Goal: Navigation & Orientation: Find specific page/section

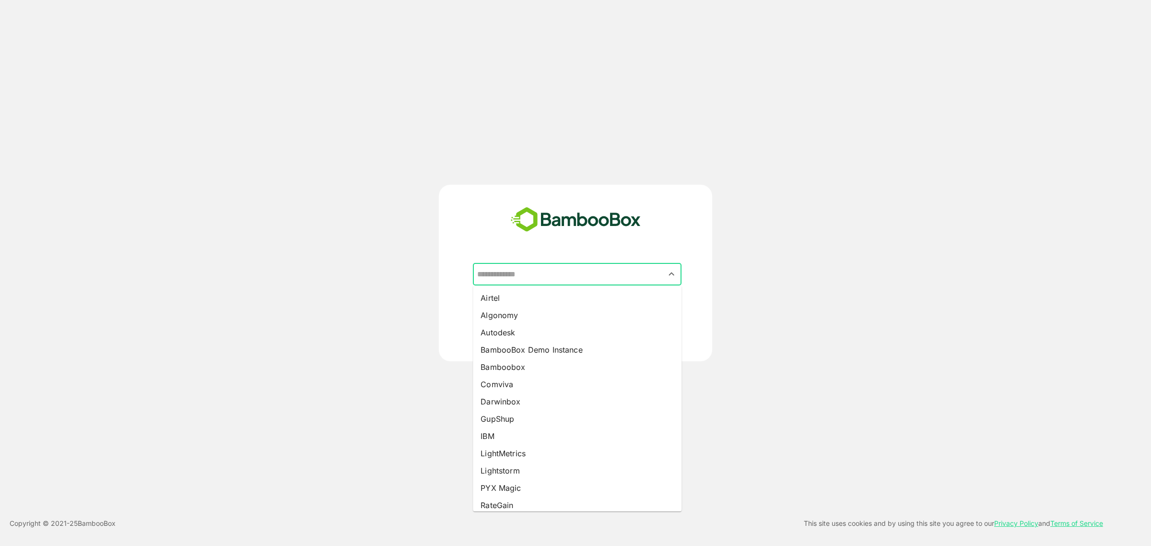
click at [573, 274] on input "text" at bounding box center [577, 274] width 205 height 18
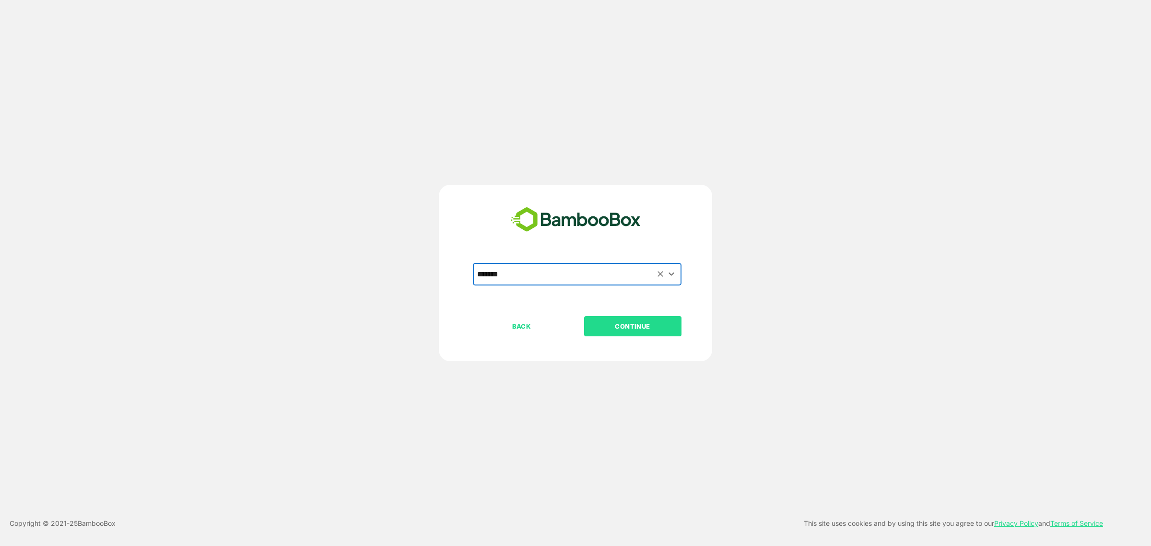
type input "*******"
click at [633, 329] on p "CONTINUE" at bounding box center [632, 326] width 96 height 11
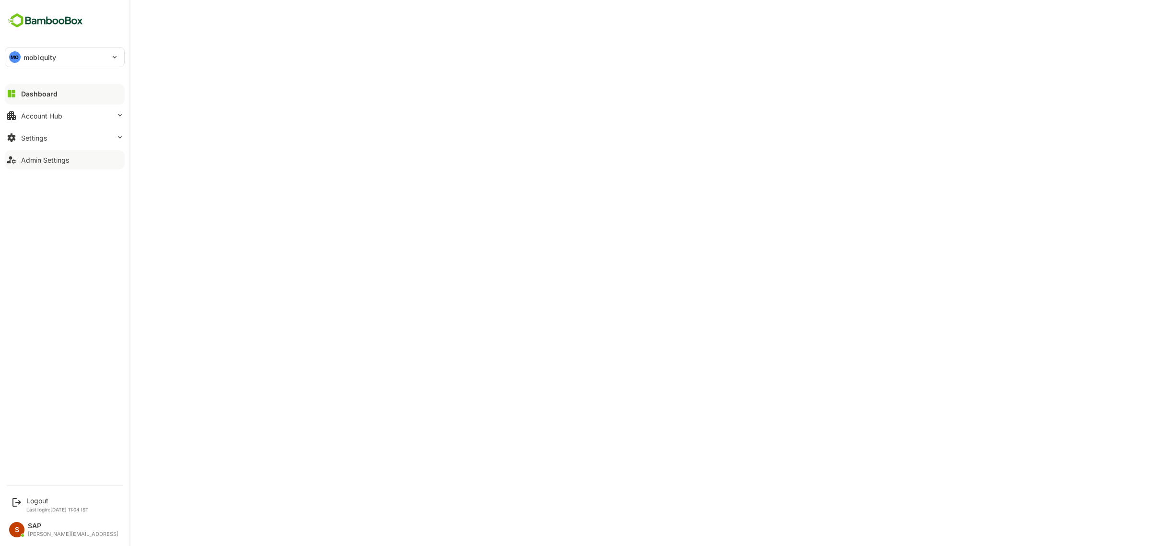
click at [42, 161] on div "Admin Settings" at bounding box center [45, 160] width 48 height 8
click at [49, 89] on button "Dashboard" at bounding box center [65, 93] width 120 height 19
click at [41, 500] on div "Logout" at bounding box center [57, 500] width 62 height 8
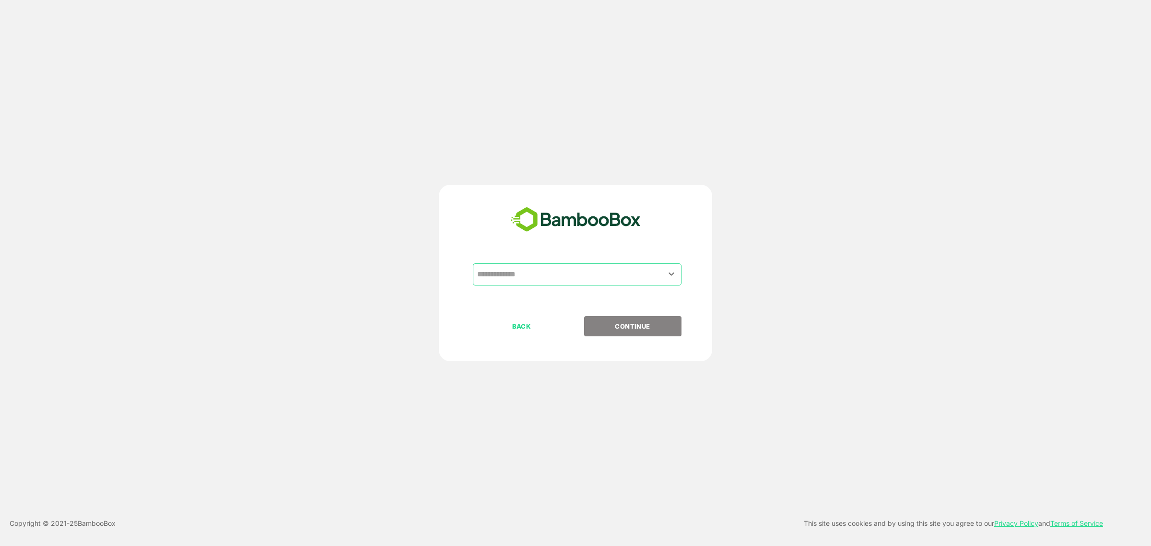
click at [580, 276] on input "text" at bounding box center [577, 274] width 205 height 18
click at [574, 297] on li "Comviva" at bounding box center [577, 297] width 209 height 17
type input "*******"
click at [631, 325] on p "CONTINUE" at bounding box center [632, 326] width 96 height 11
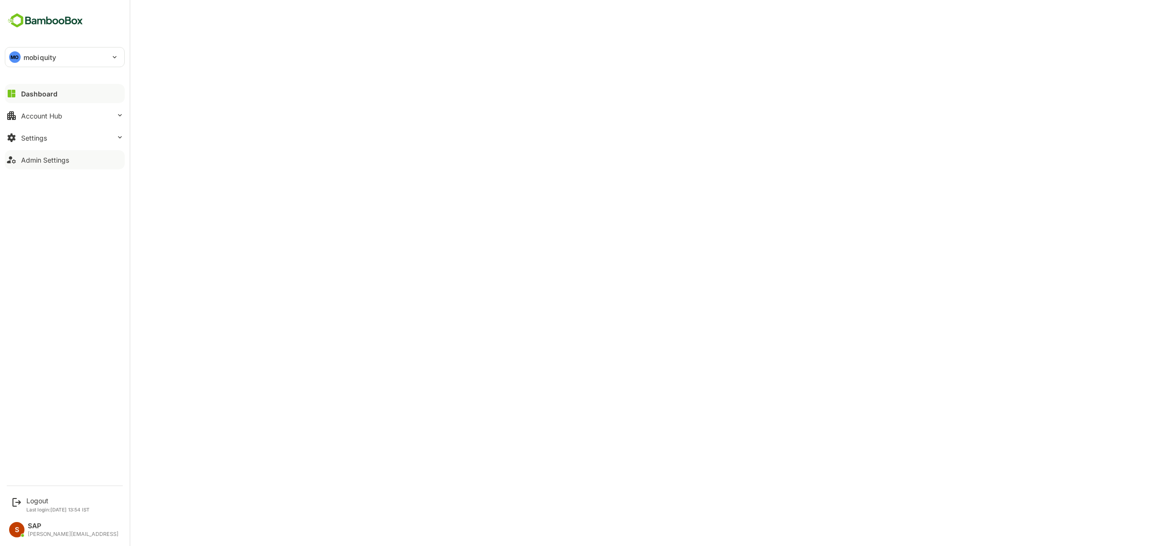
click at [85, 160] on button "Admin Settings" at bounding box center [65, 159] width 120 height 19
click at [37, 93] on div "Dashboard" at bounding box center [38, 94] width 35 height 8
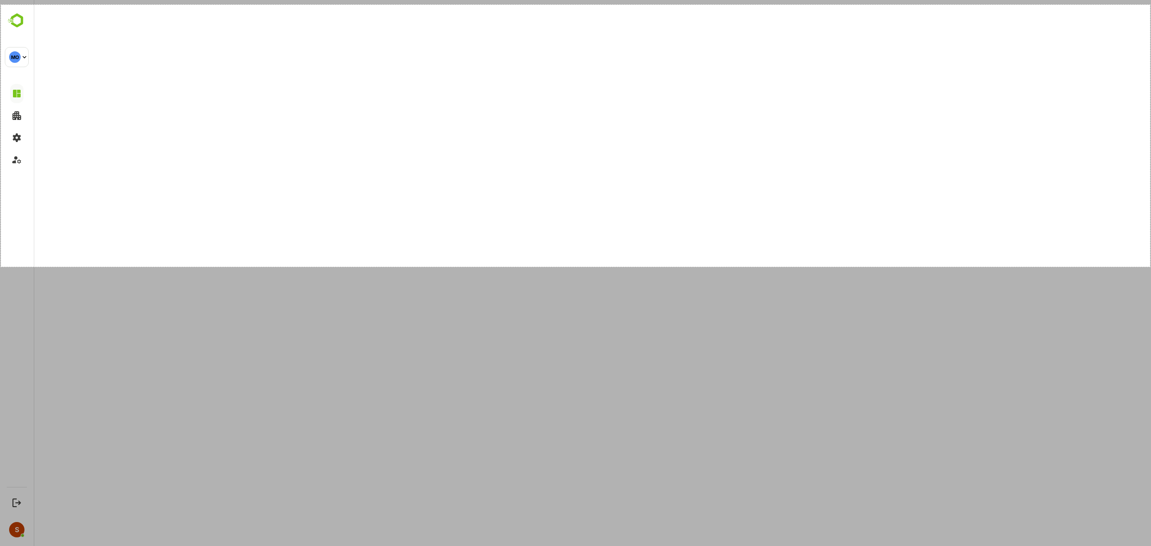
drag, startPoint x: 1, startPoint y: 5, endPoint x: 1185, endPoint y: 292, distance: 1218.7
click at [1150, 292] on html "MO mobiquity ********* MO Logout Last login: Oct 13 13:54 IST S SAP saptarshi@b…" at bounding box center [575, 273] width 1151 height 546
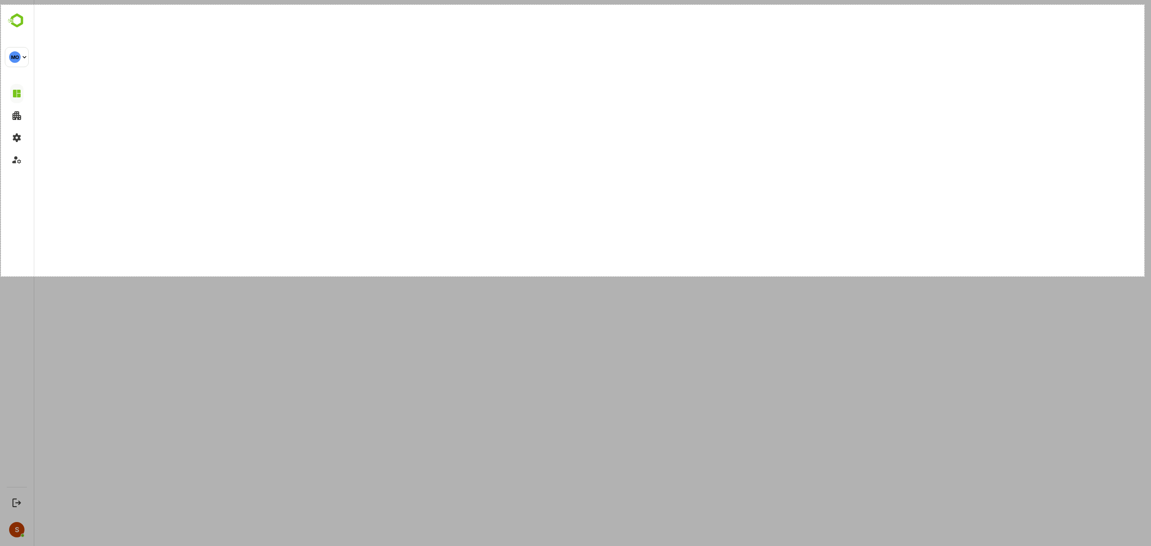
click at [1144, 276] on div at bounding box center [576, 410] width 1150 height 269
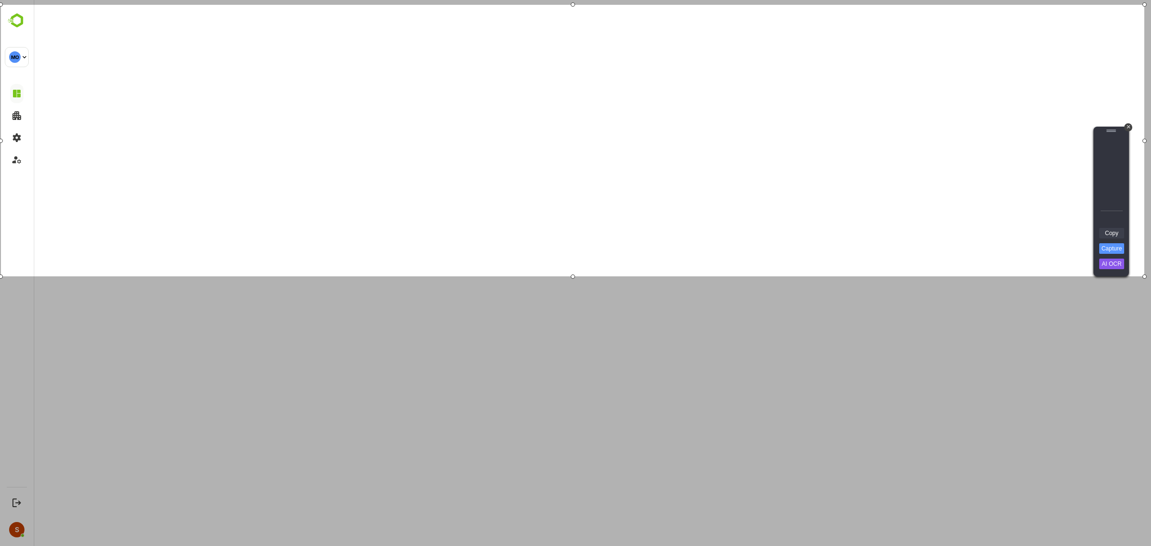
click at [1113, 234] on link "Copy" at bounding box center [1111, 233] width 25 height 11
